Goal: Task Accomplishment & Management: Manage account settings

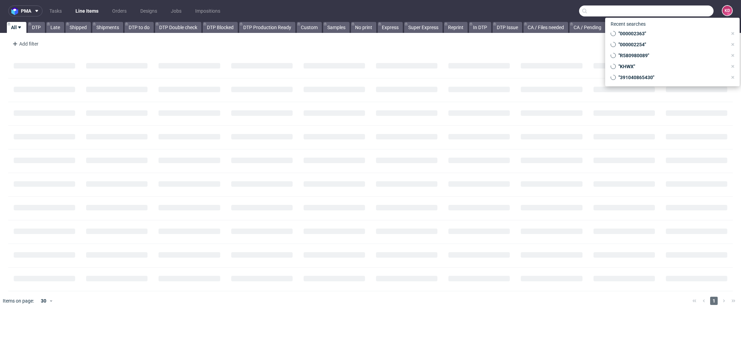
click at [675, 9] on input "text" at bounding box center [646, 10] width 134 height 11
paste input "000002399"
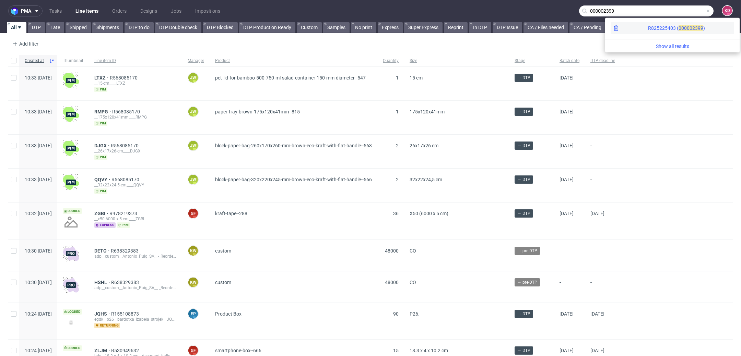
type input "000002399"
click at [678, 25] on span "00000" at bounding box center [685, 27] width 14 height 5
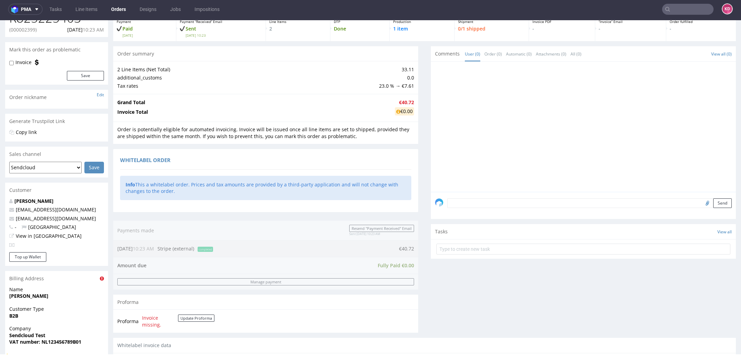
scroll to position [12, 0]
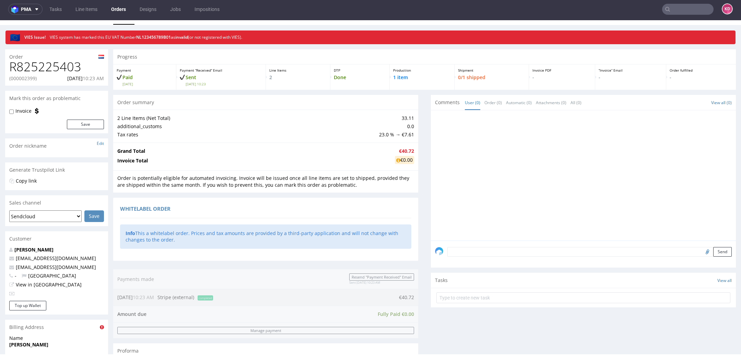
click at [468, 253] on textarea at bounding box center [589, 252] width 284 height 10
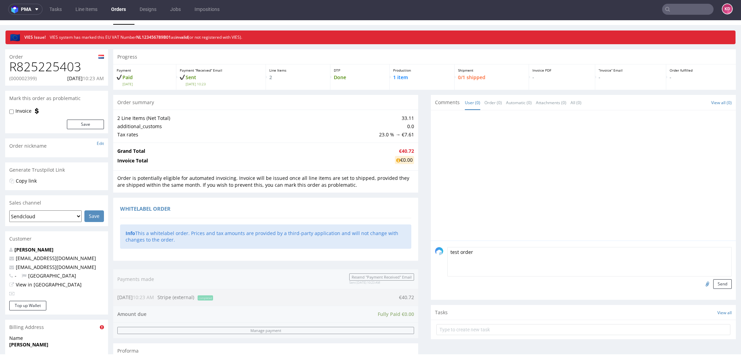
click at [516, 254] on textarea "test order" at bounding box center [589, 261] width 284 height 29
paste textarea "[URL][DOMAIN_NAME]"
type textarea "test order [URL][DOMAIN_NAME]"
click at [715, 287] on button "Send" at bounding box center [722, 285] width 19 height 10
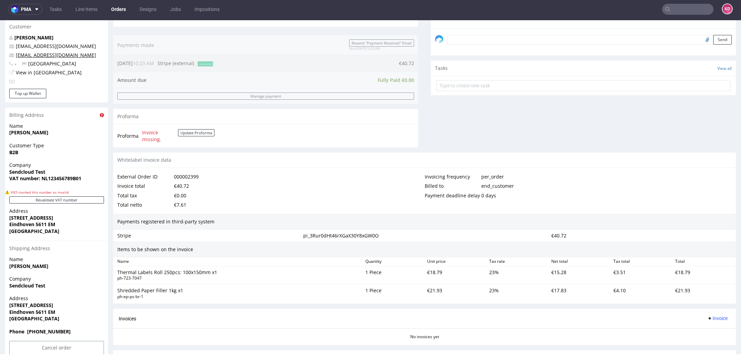
scroll to position [264, 0]
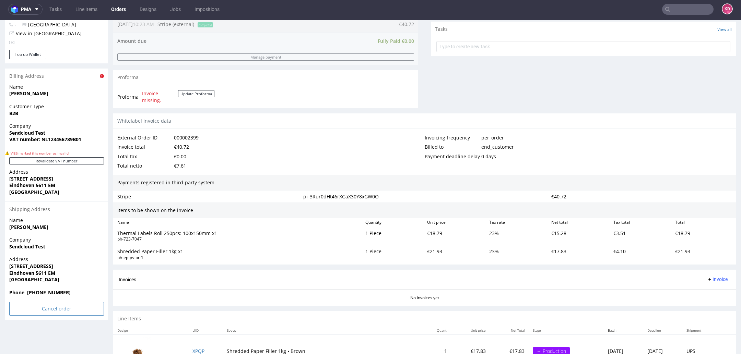
click at [54, 314] on input "Cancel order" at bounding box center [56, 309] width 95 height 14
click at [102, 202] on div "Shipping Address" at bounding box center [56, 209] width 103 height 15
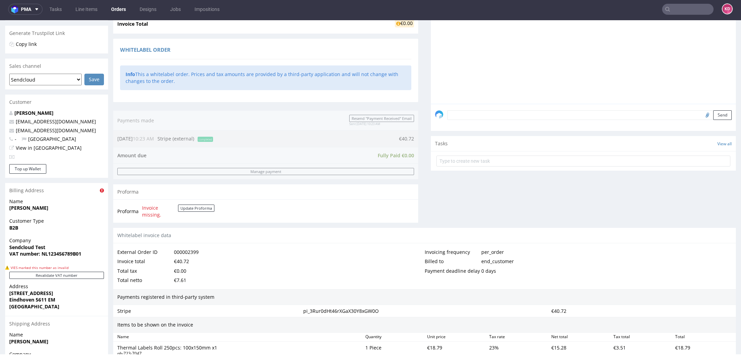
scroll to position [0, 0]
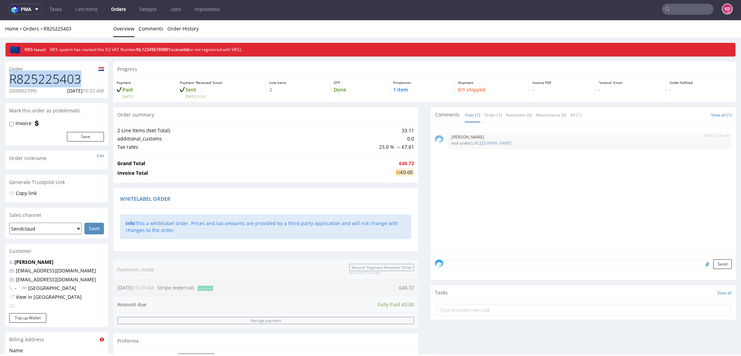
drag, startPoint x: 88, startPoint y: 81, endPoint x: 2, endPoint y: 80, distance: 86.4
click at [2, 80] on div "Order R825225403 (000002399) [DATE] 10:23 AM Mark this order as problematic Inv…" at bounding box center [370, 356] width 741 height 598
copy h1 "R825225403"
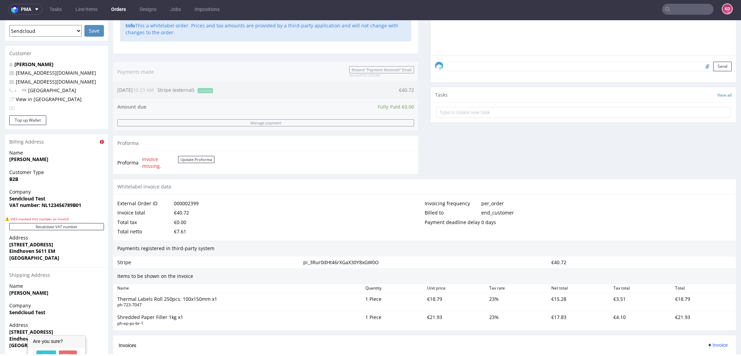
scroll to position [220, 0]
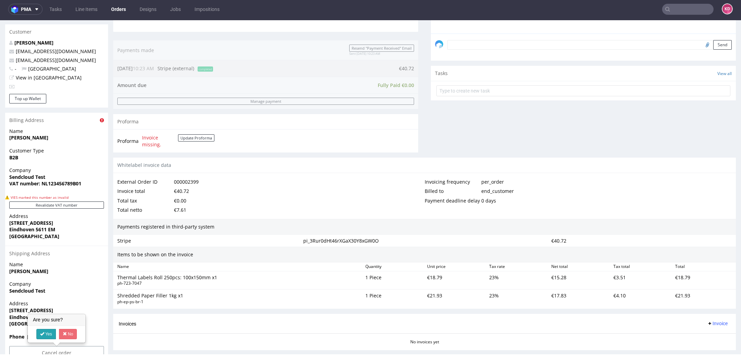
click at [51, 334] on link "Yes" at bounding box center [46, 334] width 20 height 10
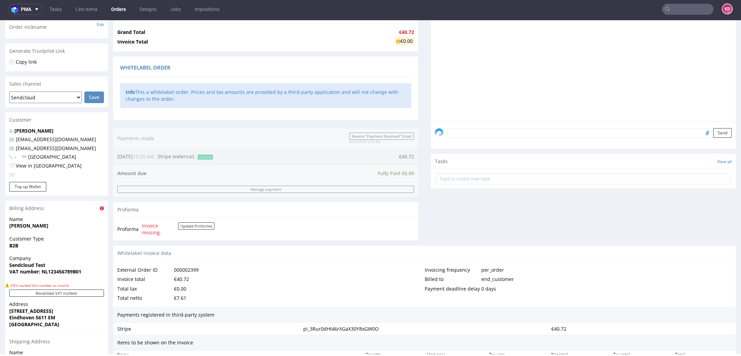
scroll to position [0, 0]
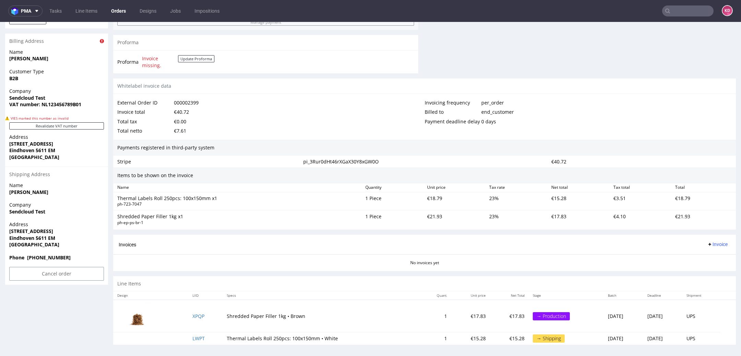
scroll to position [2, 0]
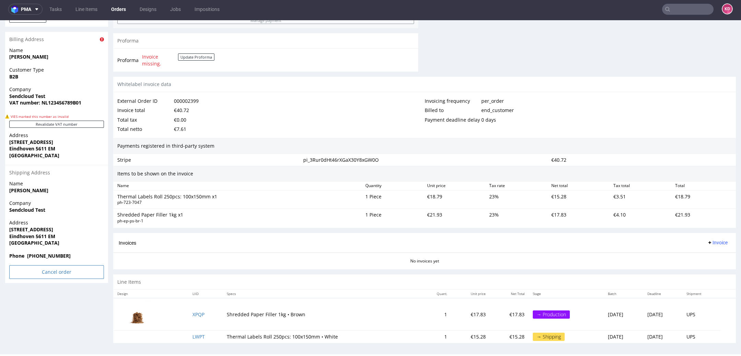
click at [83, 275] on input "Cancel order" at bounding box center [56, 272] width 95 height 14
click at [47, 254] on link "Yes" at bounding box center [46, 253] width 20 height 10
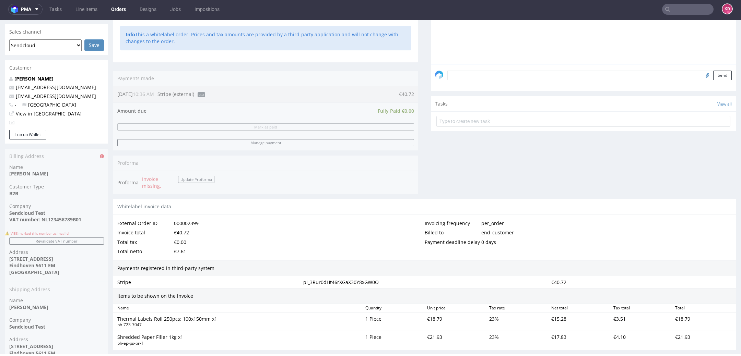
scroll to position [0, 0]
